Goal: Task Accomplishment & Management: Use online tool/utility

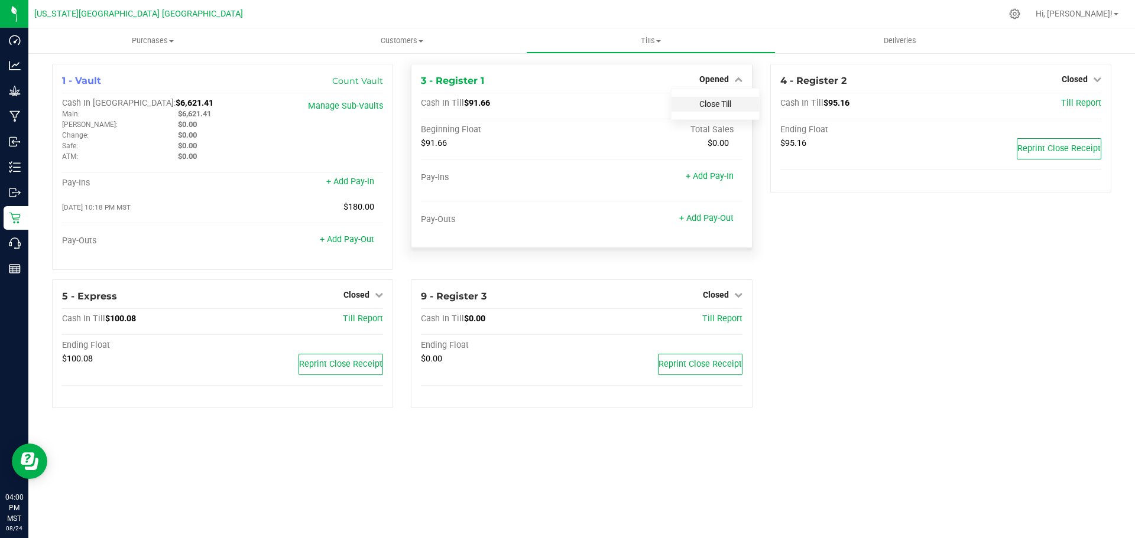
click at [723, 103] on link "Close Till" at bounding box center [715, 103] width 32 height 9
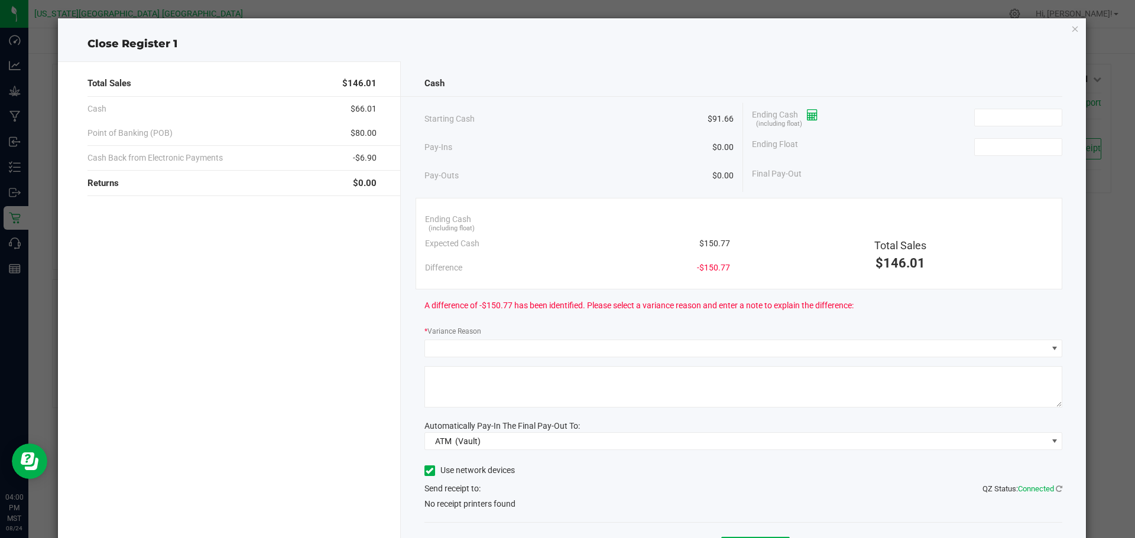
click at [811, 115] on icon at bounding box center [812, 115] width 11 height 8
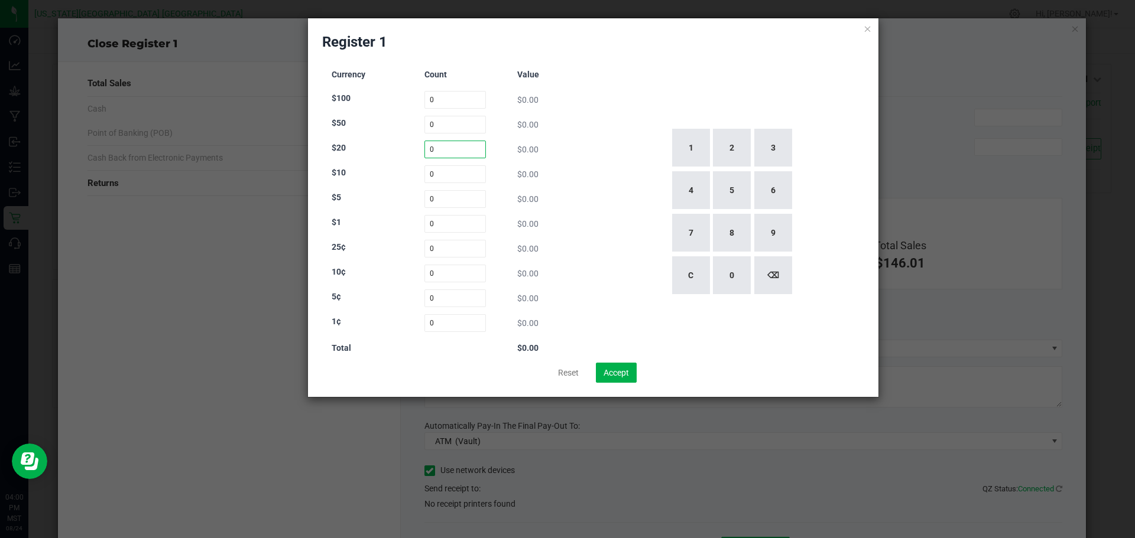
click at [459, 148] on input "0" at bounding box center [455, 150] width 62 height 18
click at [762, 150] on button "3" at bounding box center [773, 148] width 38 height 38
type input "3"
click at [431, 174] on input "0" at bounding box center [455, 174] width 62 height 18
click at [734, 138] on button "2" at bounding box center [732, 148] width 38 height 38
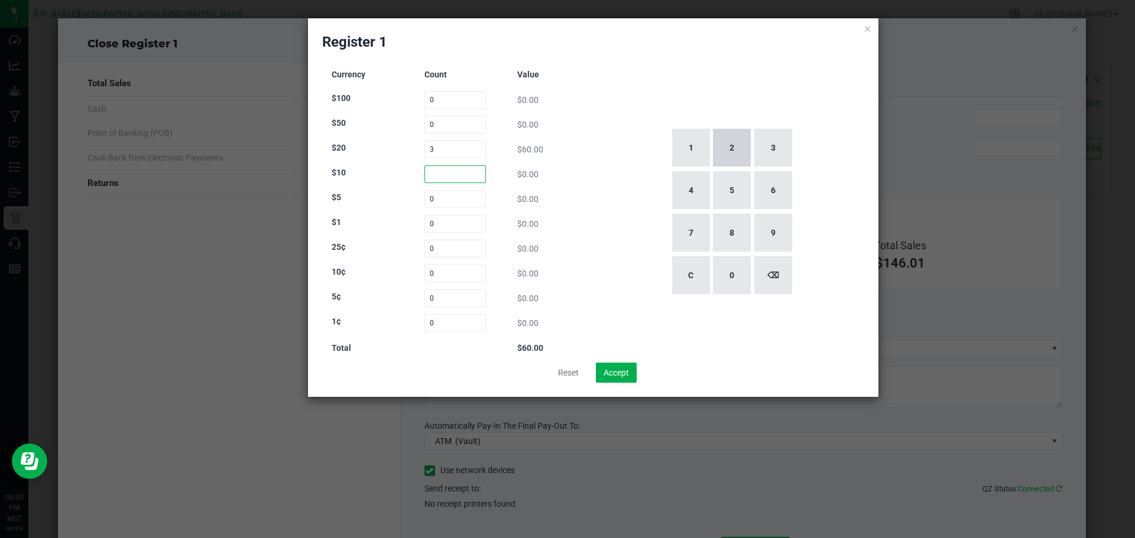
type input "2"
click at [430, 203] on input "0" at bounding box center [455, 199] width 62 height 18
click at [724, 236] on button "8" at bounding box center [732, 233] width 38 height 38
type input "8"
click at [433, 226] on input "0" at bounding box center [455, 224] width 62 height 18
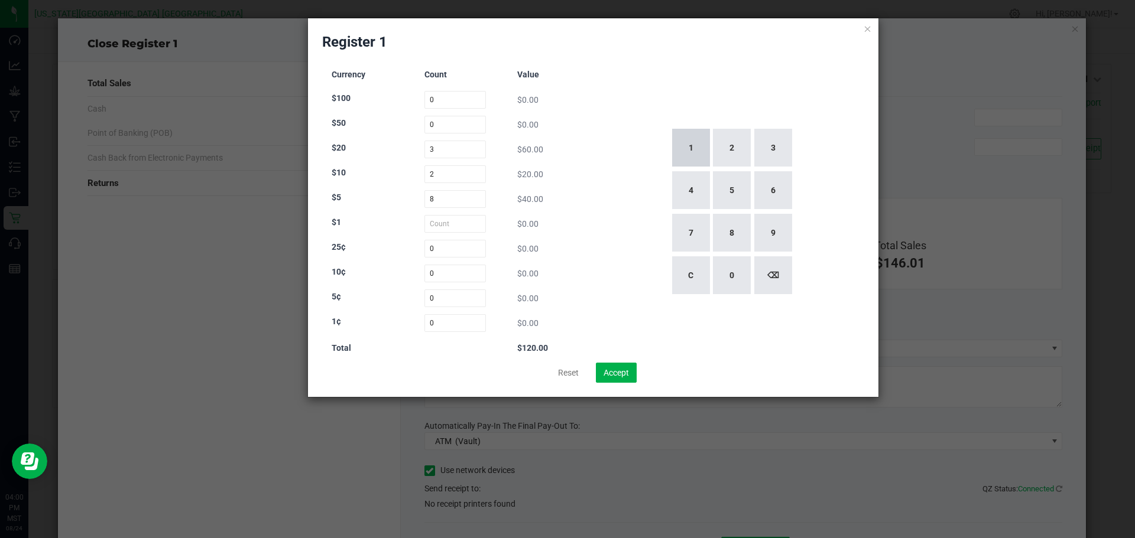
click at [683, 152] on button "1" at bounding box center [691, 148] width 38 height 38
click at [731, 293] on button "0" at bounding box center [732, 275] width 38 height 38
type input "10"
click at [434, 246] on input "0" at bounding box center [455, 249] width 62 height 18
click at [687, 151] on button "1" at bounding box center [691, 148] width 38 height 38
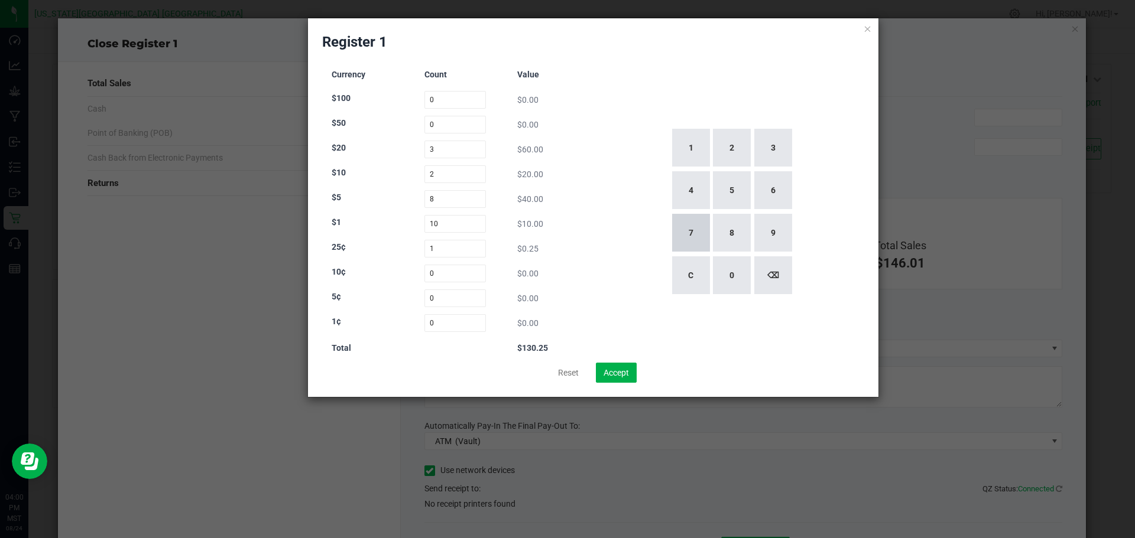
click at [675, 234] on button "7" at bounding box center [691, 233] width 38 height 38
type input "17"
click at [433, 274] on input "0" at bounding box center [455, 274] width 62 height 18
click at [689, 150] on button "1" at bounding box center [691, 148] width 38 height 38
click at [730, 284] on button "0" at bounding box center [732, 275] width 38 height 38
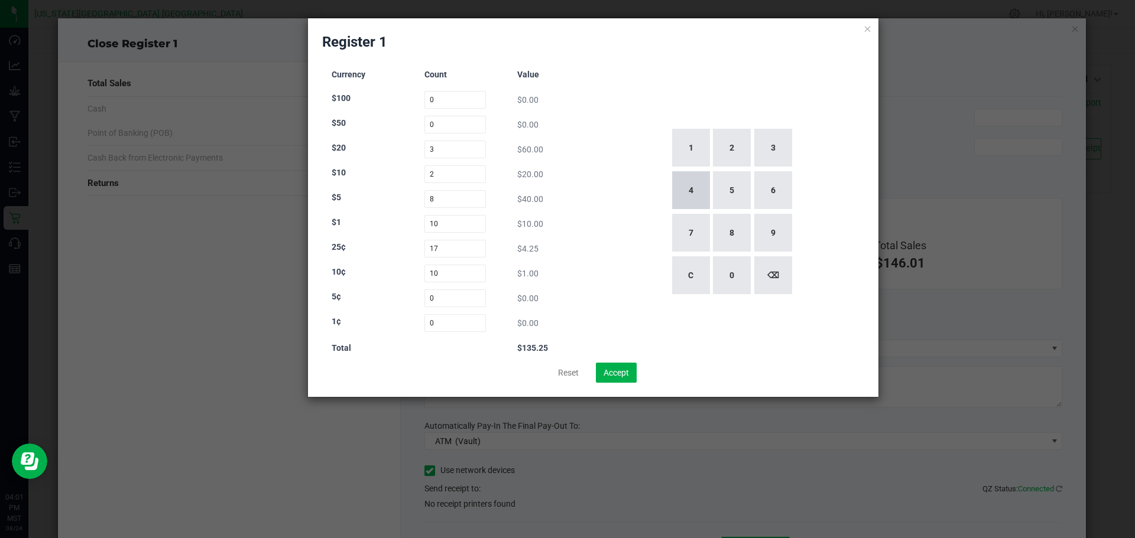
click at [681, 196] on button "4" at bounding box center [691, 190] width 38 height 38
type input "104"
click at [437, 298] on input "0" at bounding box center [455, 299] width 62 height 18
click at [678, 138] on button "1" at bounding box center [691, 148] width 38 height 38
click at [723, 259] on button "0" at bounding box center [732, 275] width 38 height 38
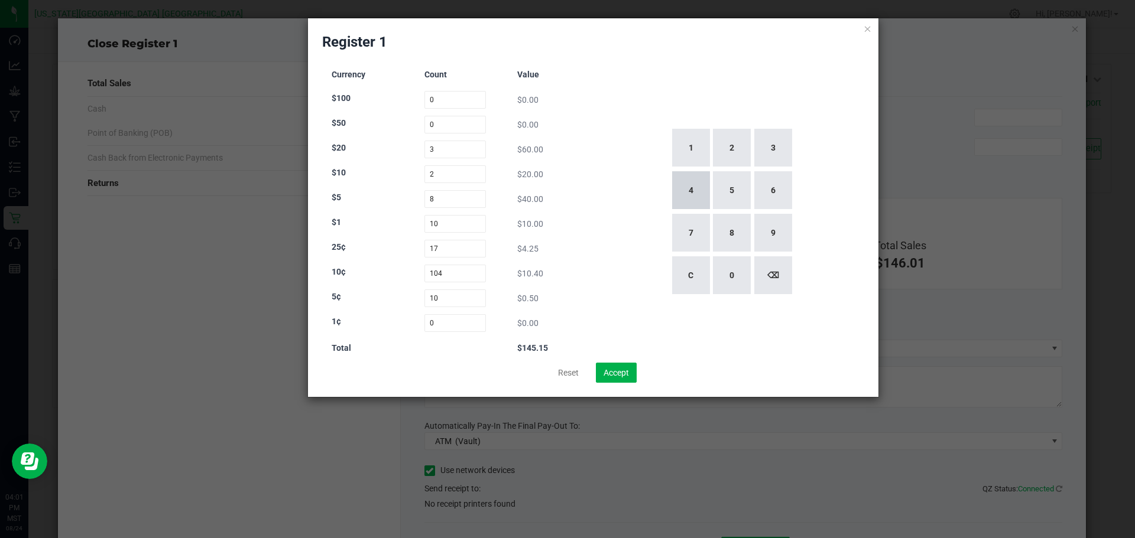
click at [687, 185] on button "4" at bounding box center [691, 190] width 38 height 38
type input "104"
click at [433, 327] on input "0" at bounding box center [455, 323] width 62 height 18
click at [690, 150] on button "1" at bounding box center [691, 148] width 38 height 38
click at [691, 150] on button "1" at bounding box center [691, 148] width 38 height 38
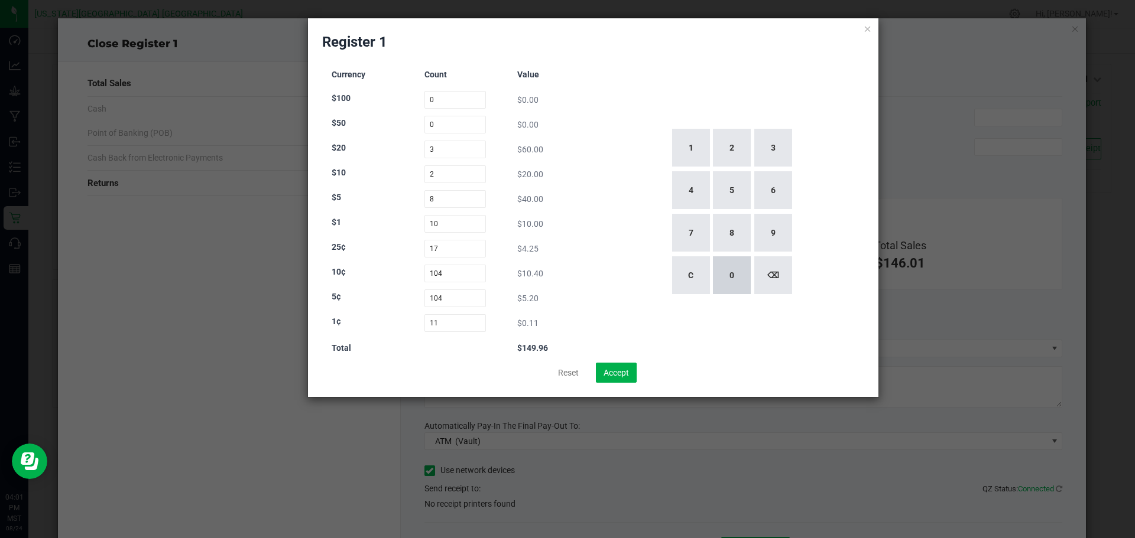
click at [730, 271] on button "0" at bounding box center [732, 275] width 38 height 38
type input "110"
click at [631, 367] on button "Accept" at bounding box center [616, 373] width 41 height 20
type input "$150.95"
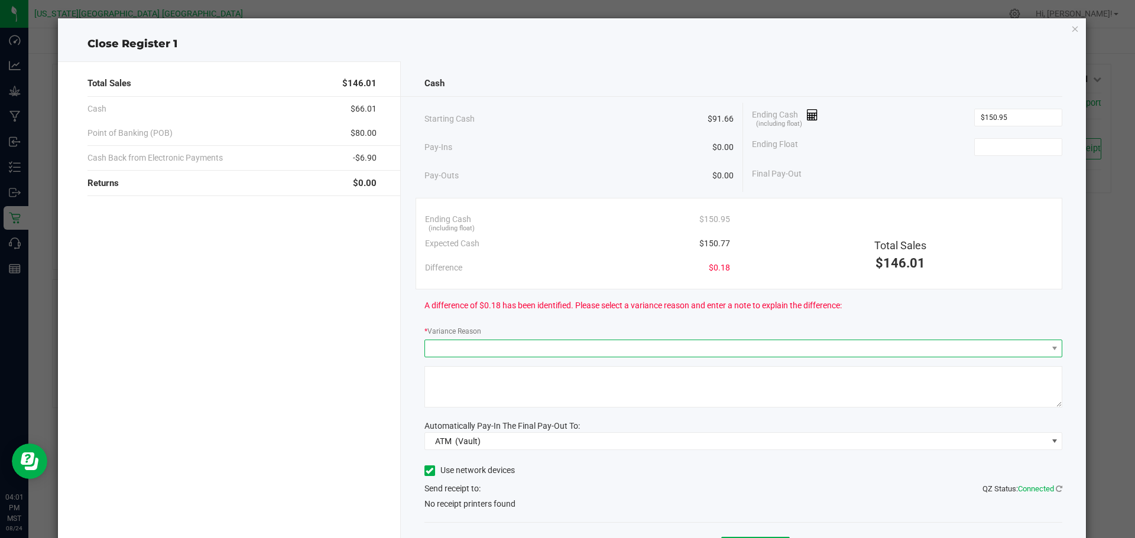
click at [587, 341] on span at bounding box center [736, 348] width 622 height 17
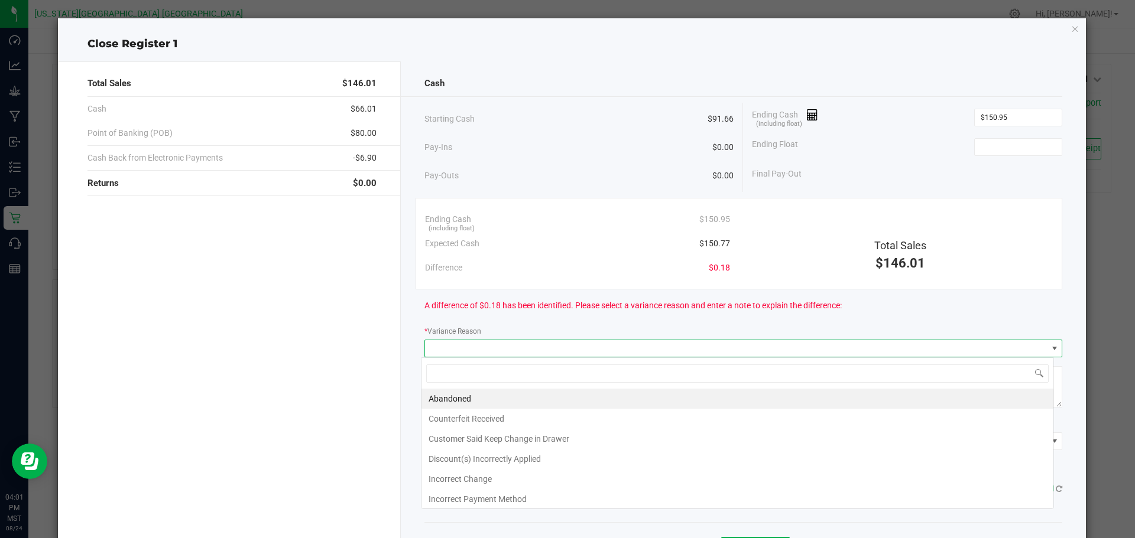
scroll to position [18, 632]
click at [524, 438] on li "Customer Said Keep Change in Drawer" at bounding box center [737, 439] width 632 height 20
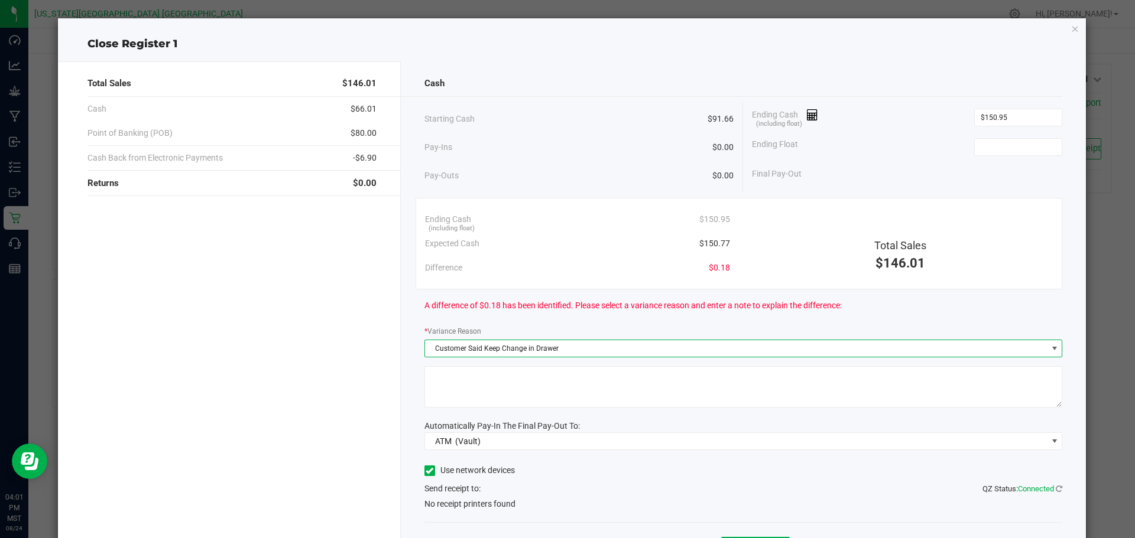
click at [541, 378] on textarea at bounding box center [743, 386] width 638 height 41
type textarea ".15"
click at [850, 300] on div "A difference of $0.18 has been identified. Please select a variance reason and …" at bounding box center [743, 306] width 638 height 33
click at [1021, 149] on input at bounding box center [1018, 147] width 87 height 17
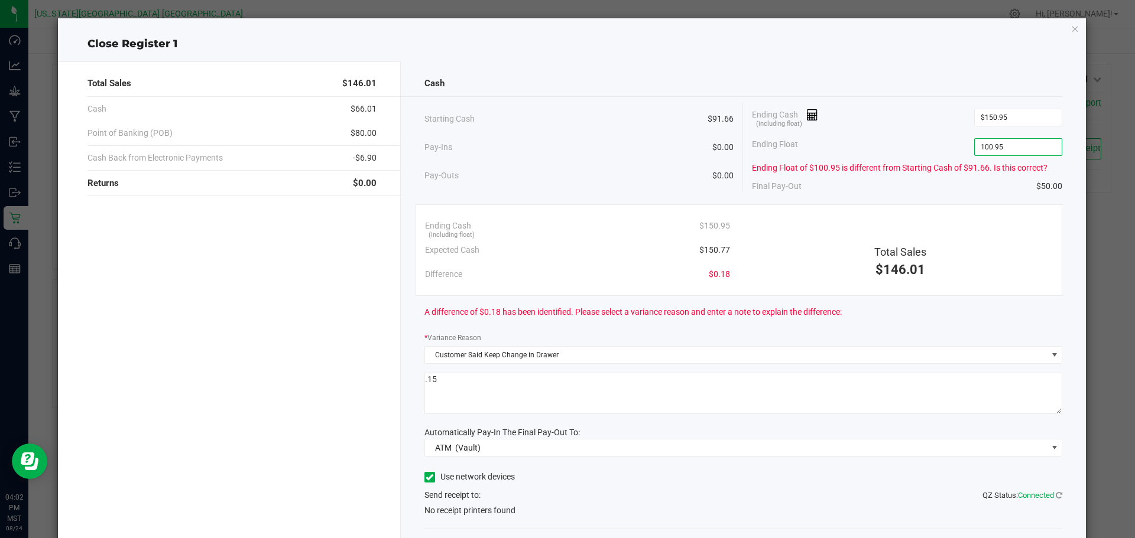
click at [860, 174] on div "Final Pay-Out $50.00" at bounding box center [907, 186] width 310 height 24
type input "$100.95"
click at [709, 445] on span "ATM (Vault)" at bounding box center [736, 448] width 622 height 17
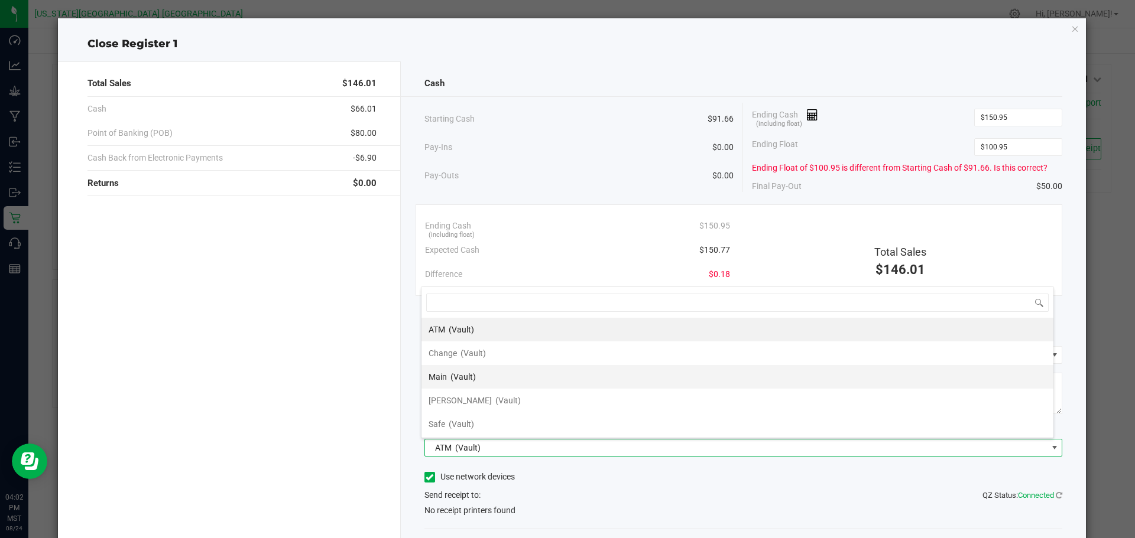
click at [613, 381] on li "Main (Vault)" at bounding box center [737, 377] width 632 height 24
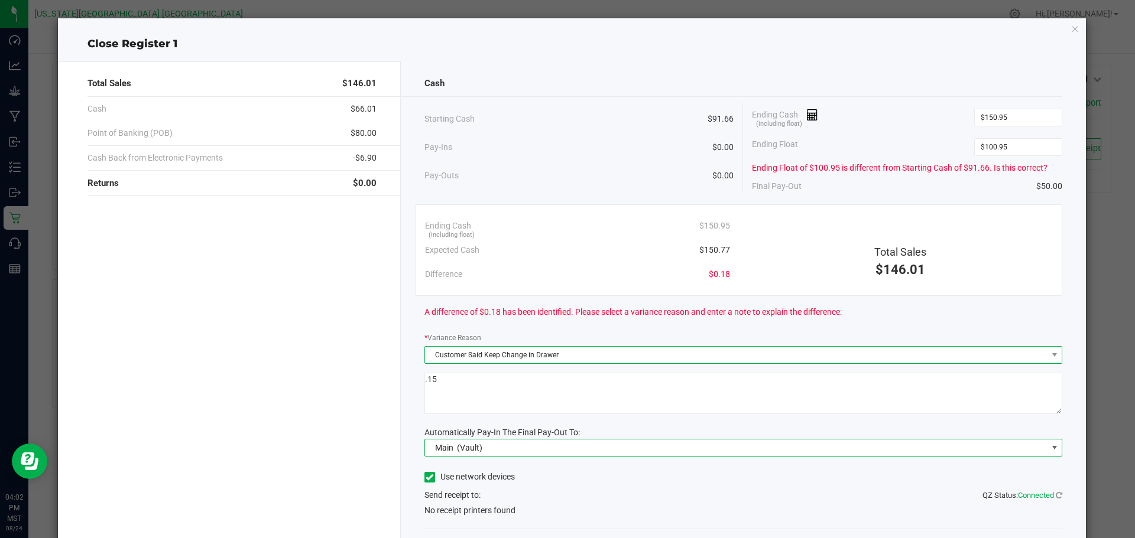
click at [673, 355] on span "Customer Said Keep Change in Drawer" at bounding box center [736, 355] width 622 height 17
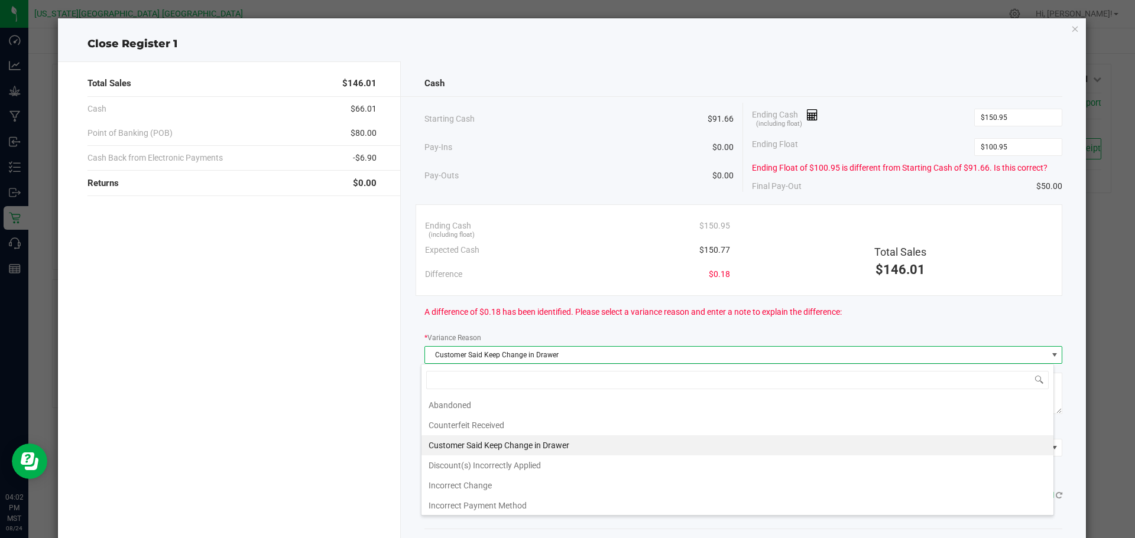
click at [804, 281] on div "Ending Cash (including float) $150.95 Expected Cash $150.77 Difference $0.18 To…" at bounding box center [738, 250] width 647 height 92
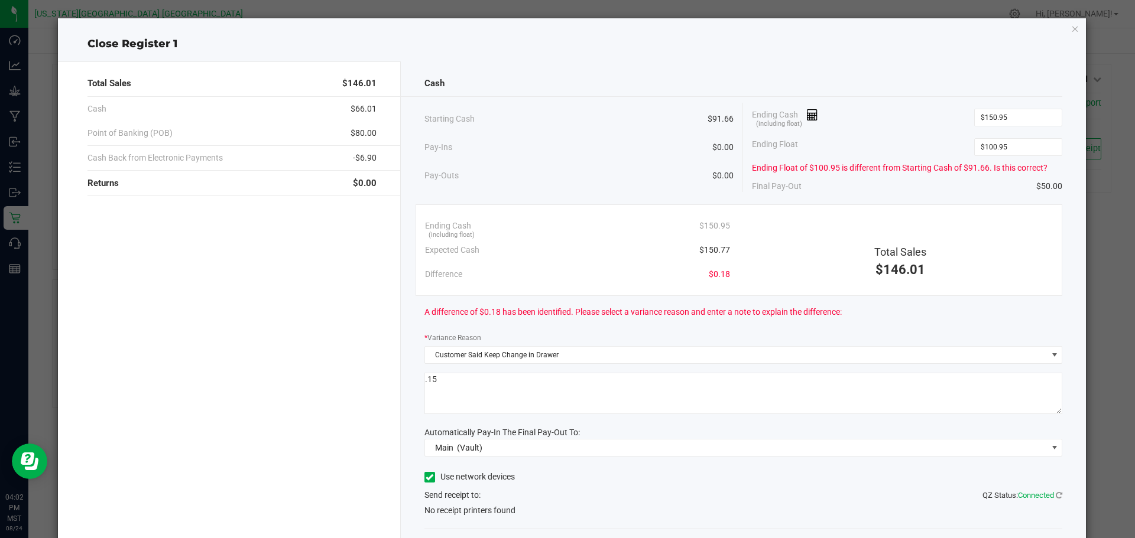
scroll to position [75, 0]
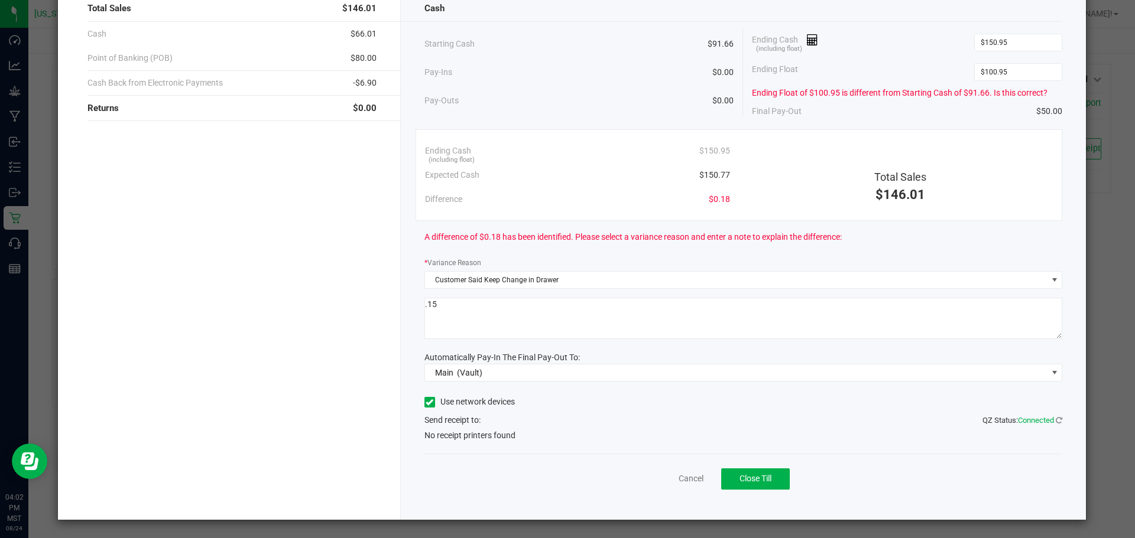
click at [439, 400] on label "Use network devices" at bounding box center [469, 402] width 90 height 12
click at [0, 0] on input "Use network devices" at bounding box center [0, 0] width 0 height 0
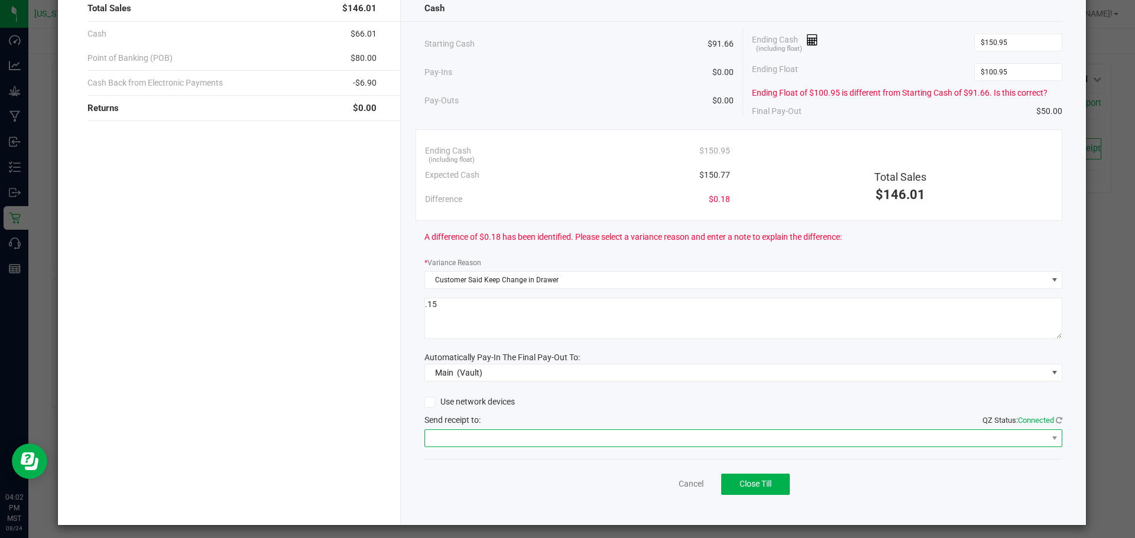
click at [498, 435] on span at bounding box center [736, 438] width 622 height 17
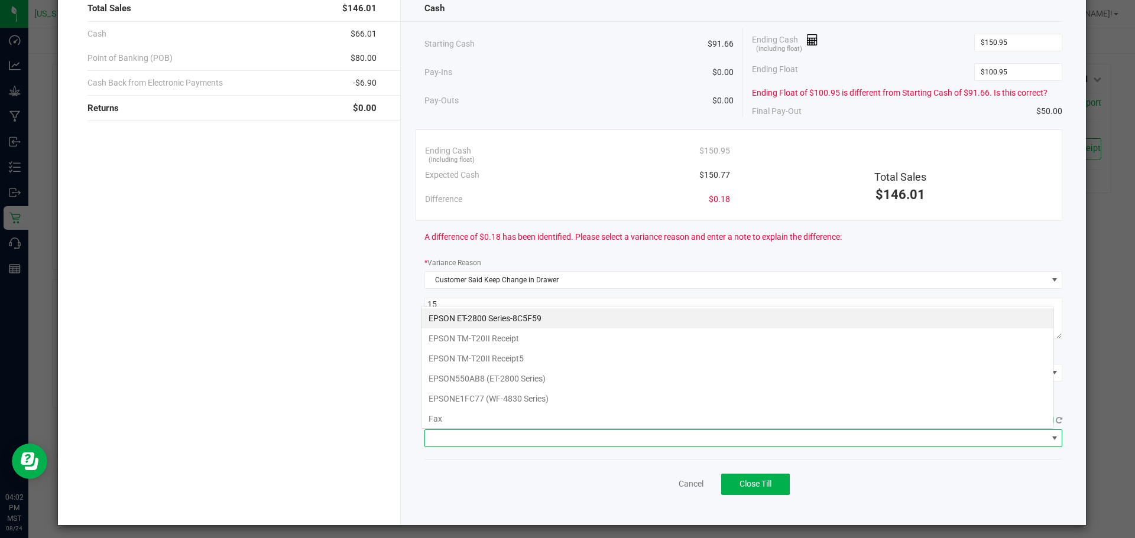
scroll to position [18, 632]
click at [554, 365] on Receipt5 "EPSON TM-T20II Receipt5" at bounding box center [737, 359] width 632 height 20
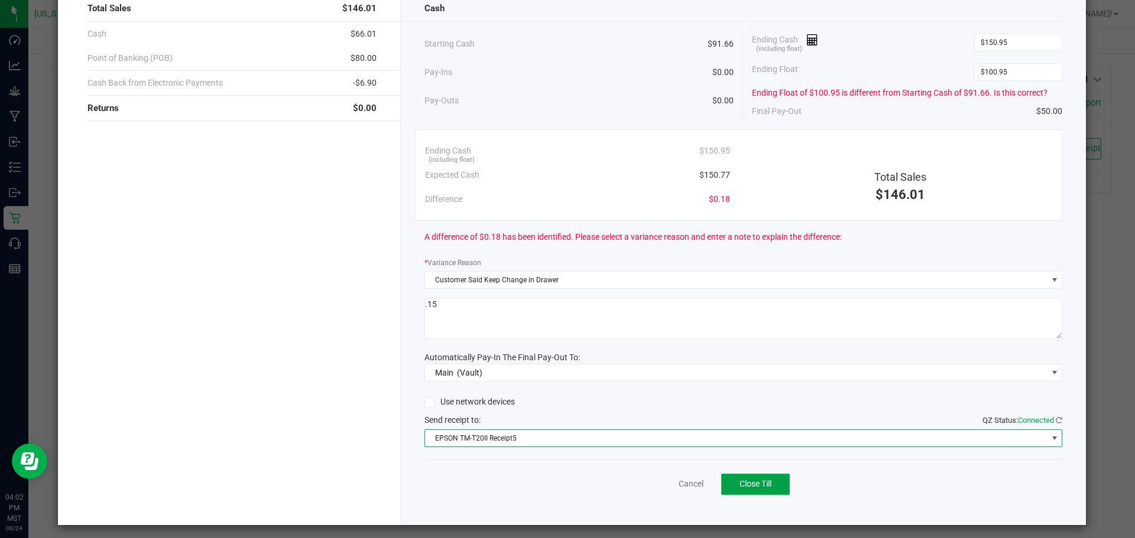
click at [771, 476] on button "Close Till" at bounding box center [755, 484] width 69 height 21
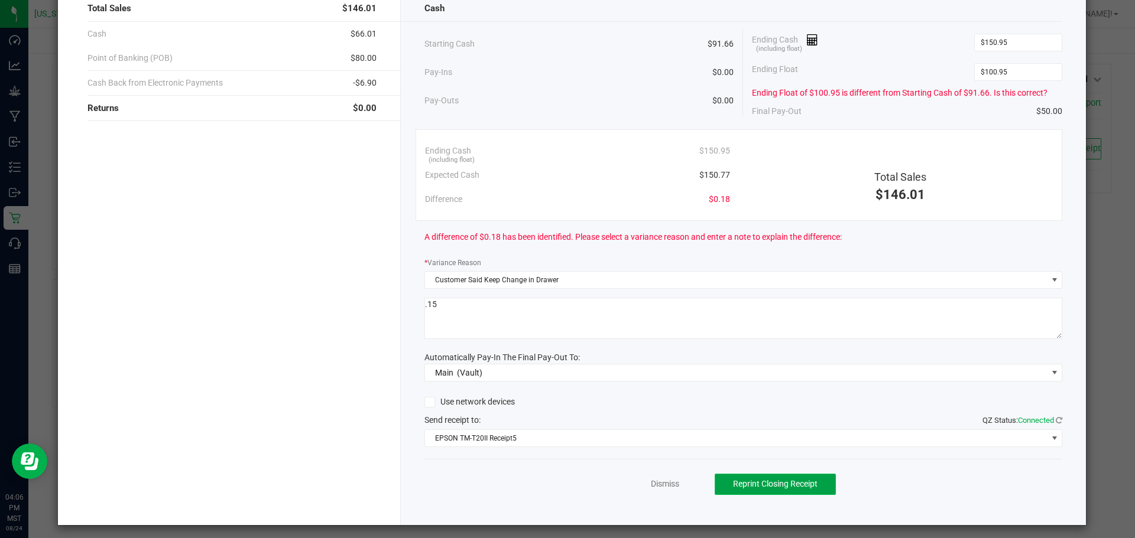
click at [777, 486] on span "Reprint Closing Receipt" at bounding box center [775, 483] width 85 height 9
click at [768, 477] on button "Reprint Closing Receipt" at bounding box center [775, 484] width 121 height 21
click at [769, 485] on span "Reprint Closing Receipt" at bounding box center [775, 483] width 85 height 9
